Goal: Task Accomplishment & Management: Use online tool/utility

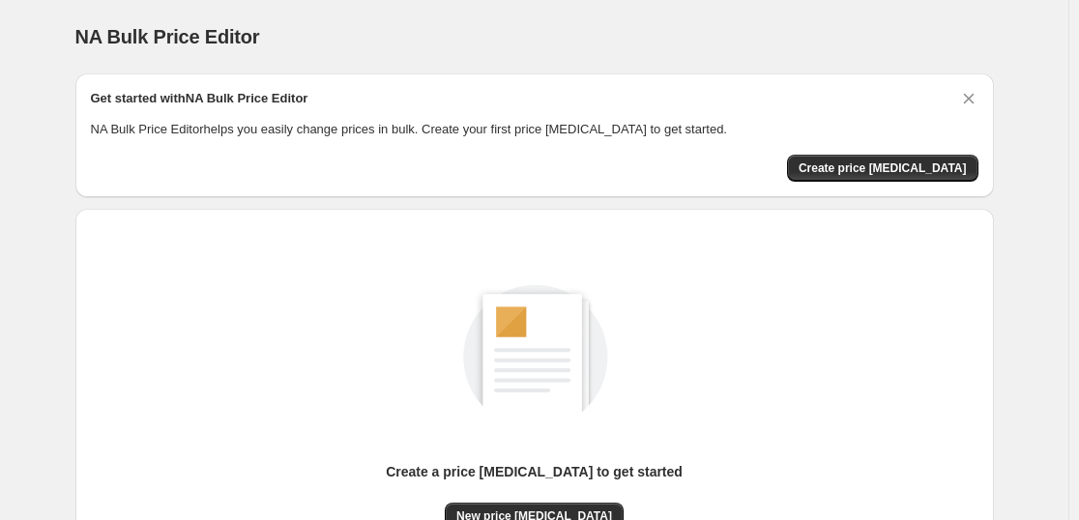
scroll to position [204, 0]
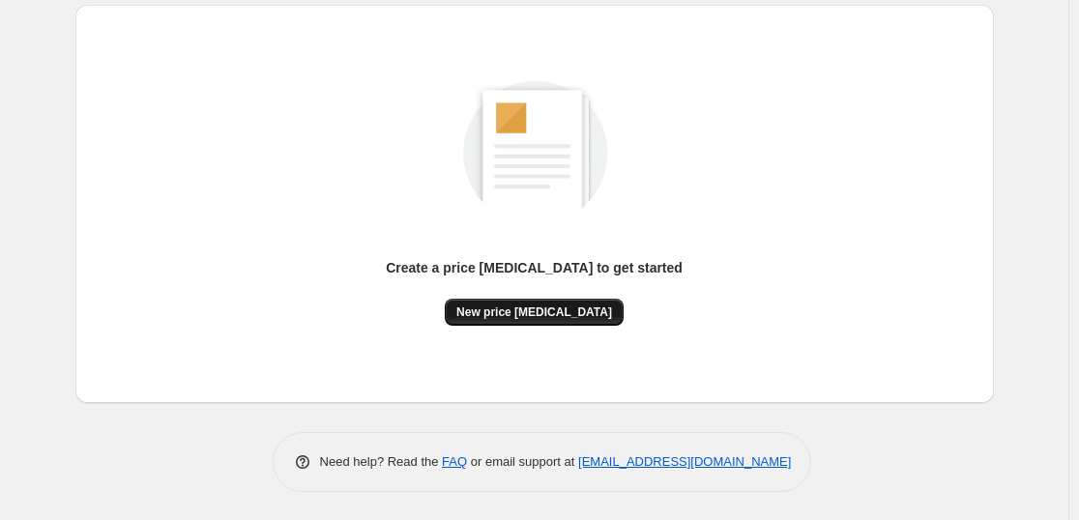
click at [517, 302] on button "New price [MEDICAL_DATA]" at bounding box center [534, 312] width 179 height 27
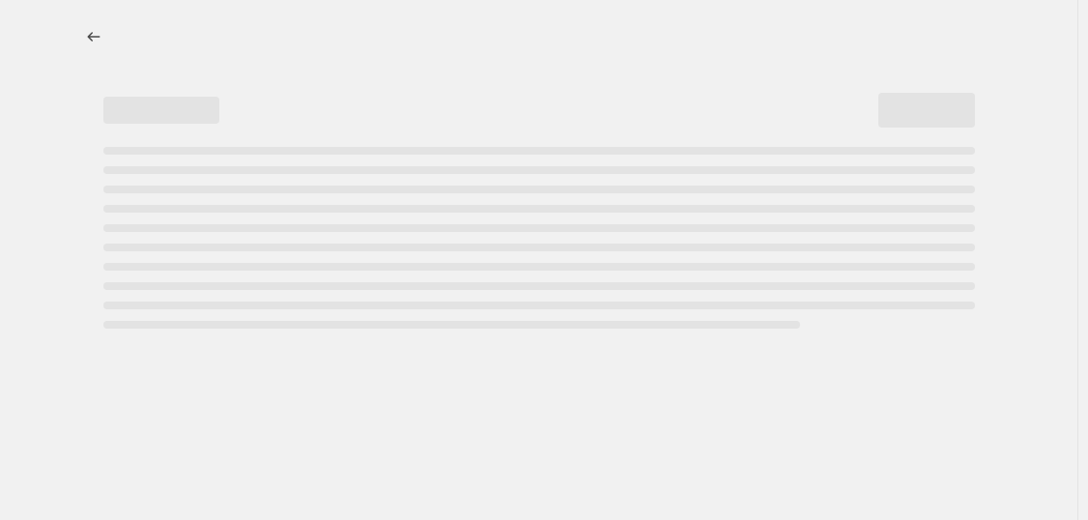
select select "percentage"
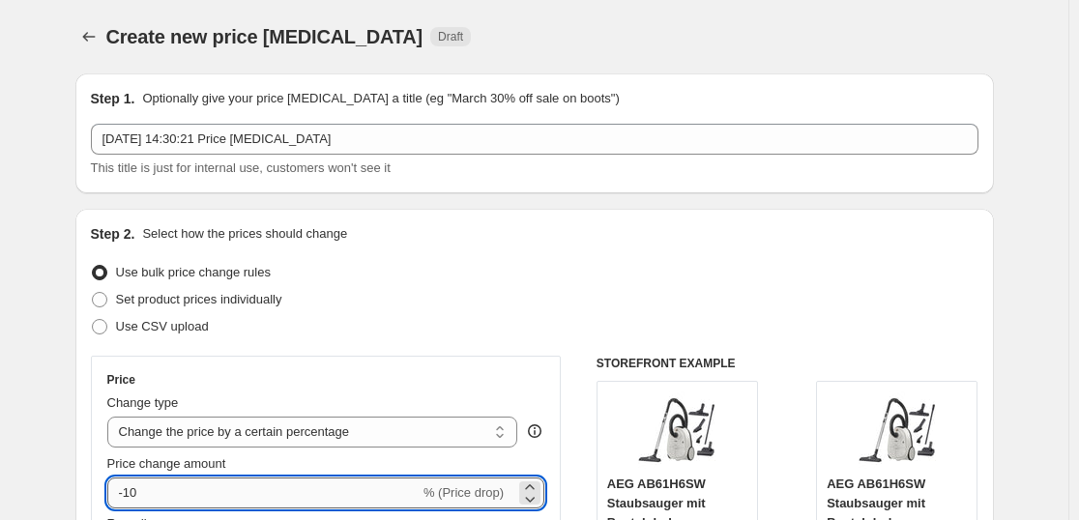
click at [221, 491] on input "-10" at bounding box center [263, 492] width 312 height 31
type input "-1"
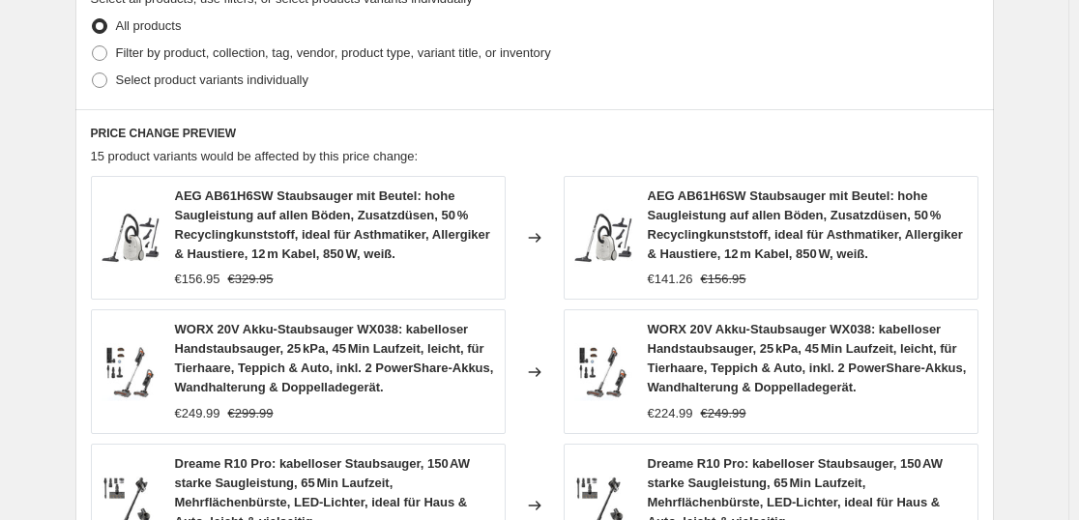
scroll to position [1599, 0]
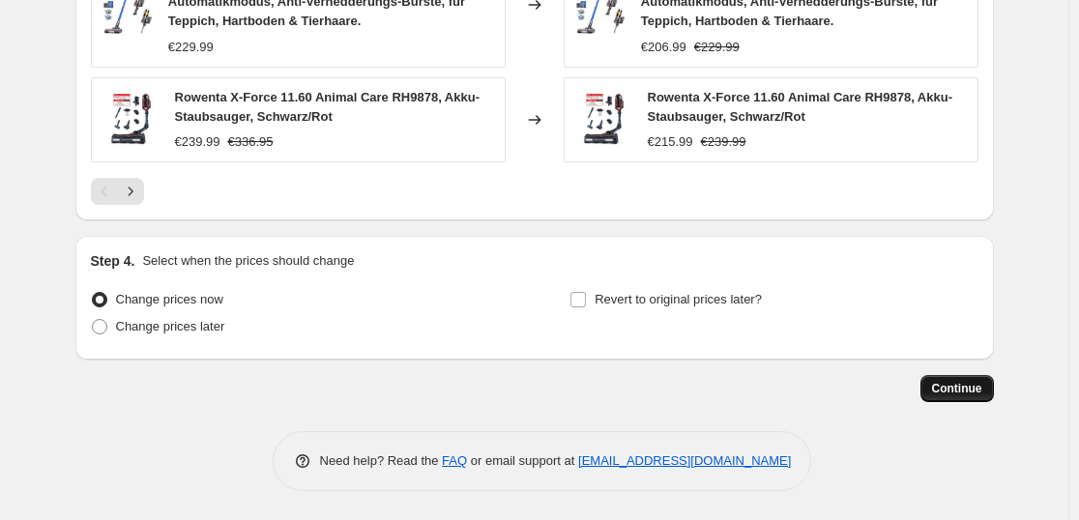
type input "-46"
click at [986, 390] on button "Continue" at bounding box center [956, 388] width 73 height 27
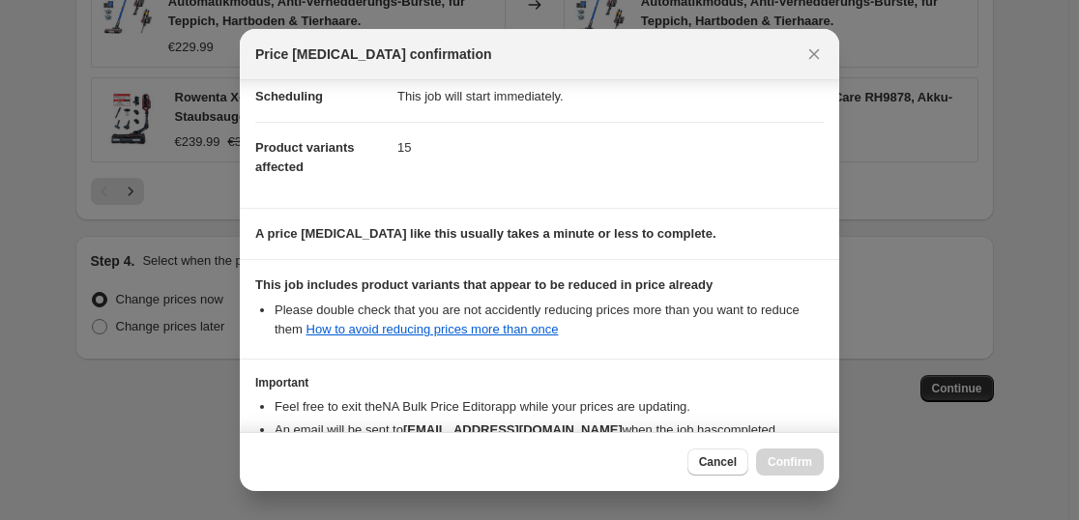
scroll to position [294, 0]
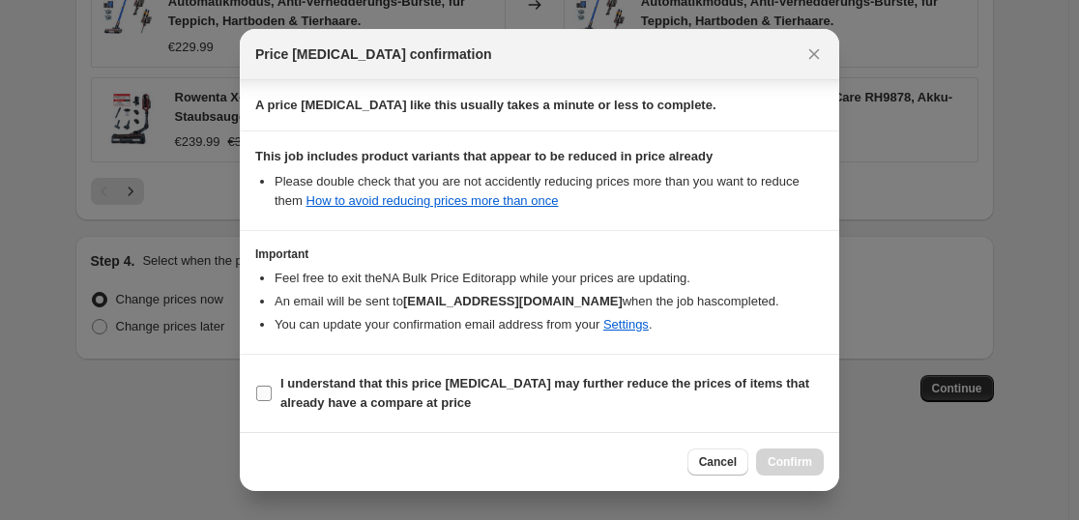
click at [467, 376] on b "I understand that this price [MEDICAL_DATA] may further reduce the prices of it…" at bounding box center [544, 393] width 529 height 34
click at [272, 386] on input "I understand that this price [MEDICAL_DATA] may further reduce the prices of it…" at bounding box center [263, 393] width 15 height 15
checkbox input "true"
click at [779, 464] on span "Confirm" at bounding box center [789, 461] width 44 height 15
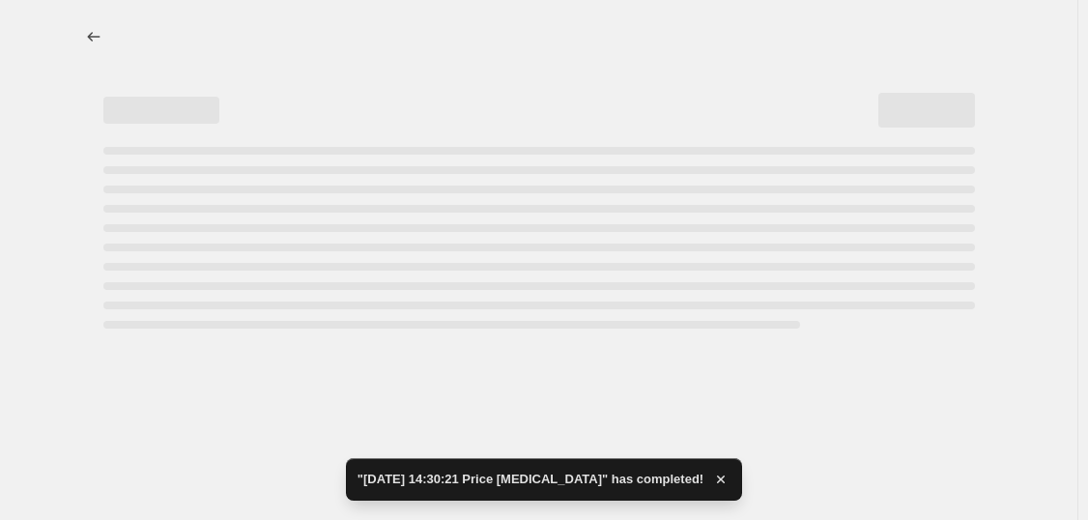
select select "percentage"
